Goal: Task Accomplishment & Management: Manage account settings

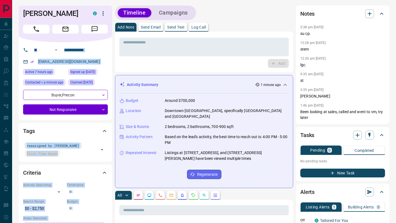
drag, startPoint x: 113, startPoint y: 4, endPoint x: 198, endPoint y: 20, distance: 86.0
drag, startPoint x: 16, startPoint y: 1, endPoint x: 207, endPoint y: 89, distance: 210.5
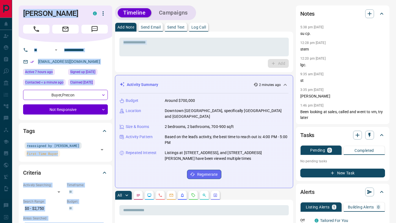
click at [191, 68] on div "* ​ Add" at bounding box center [204, 52] width 178 height 41
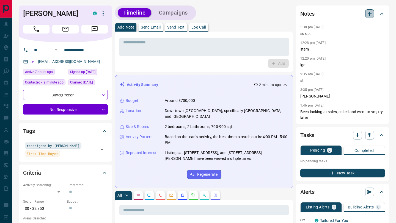
click at [369, 12] on icon "button" at bounding box center [370, 13] width 7 height 7
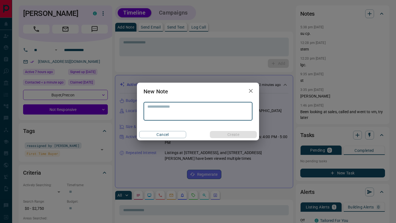
click at [189, 110] on textarea at bounding box center [198, 112] width 101 height 14
type textarea "**********"
click at [215, 137] on button "Create" at bounding box center [233, 134] width 47 height 7
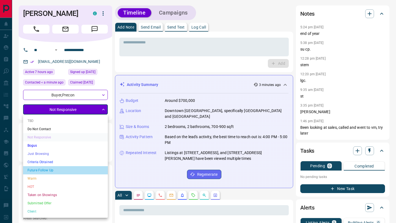
click at [68, 172] on li "Future Follow Up" at bounding box center [65, 171] width 85 height 8
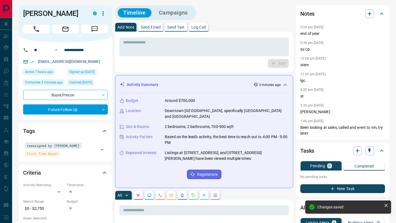
type input "*"
click at [371, 12] on icon "button" at bounding box center [370, 13] width 7 height 7
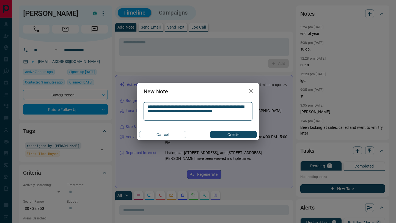
type textarea "**********"
click at [257, 132] on div "Cancel Create" at bounding box center [198, 135] width 122 height 12
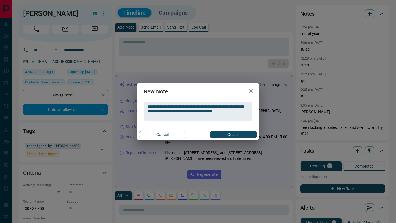
click at [249, 137] on button "Create" at bounding box center [233, 134] width 47 height 7
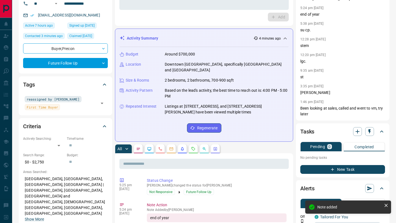
scroll to position [58, 0]
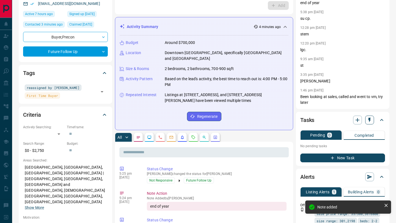
click at [370, 120] on icon "button" at bounding box center [370, 120] width 2 height 5
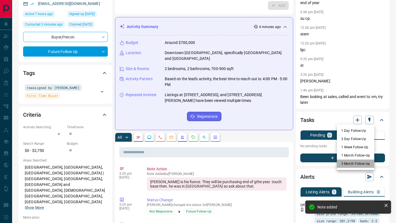
click at [342, 165] on li "3 Month Follow-Up" at bounding box center [355, 164] width 37 height 8
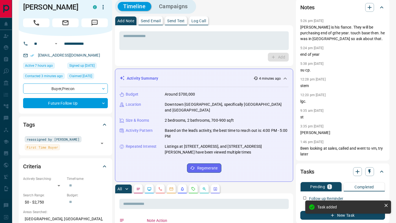
scroll to position [0, 0]
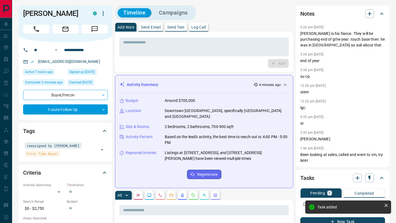
click at [182, 25] on p "Send Text" at bounding box center [176, 27] width 18 height 4
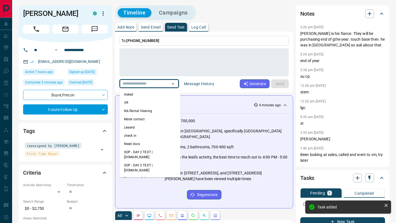
click at [148, 84] on input "text" at bounding box center [142, 83] width 42 height 7
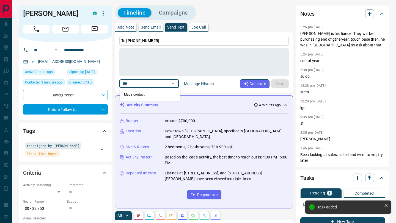
click at [144, 95] on li "Made contact" at bounding box center [150, 95] width 61 height 8
type input "***"
type textarea "**********"
type input "**********"
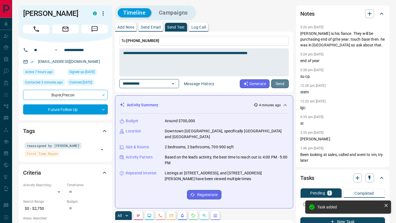
click at [281, 84] on button "Send" at bounding box center [280, 84] width 18 height 9
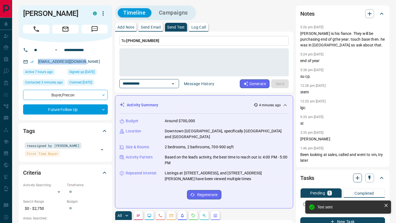
click at [360, 182] on div at bounding box center [363, 178] width 21 height 9
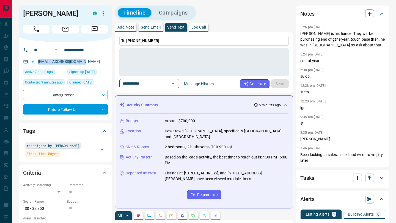
click at [157, 25] on button "Send Email" at bounding box center [151, 27] width 24 height 9
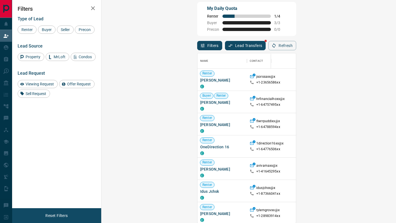
scroll to position [170, 283]
